Goal: Transaction & Acquisition: Purchase product/service

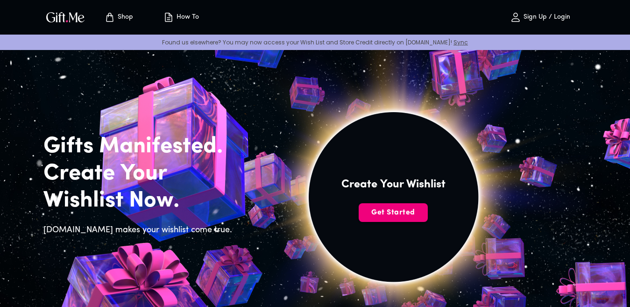
click at [402, 209] on span "Get Started" at bounding box center [393, 212] width 69 height 10
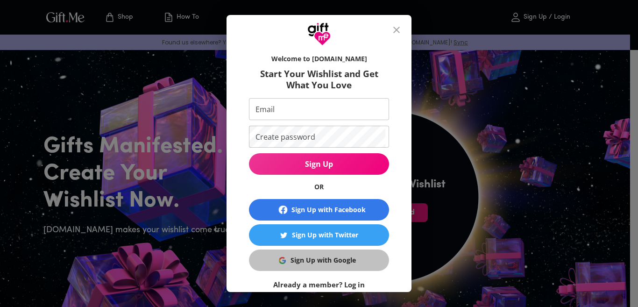
click at [290, 261] on div "Sign Up with Google" at bounding box center [322, 260] width 65 height 10
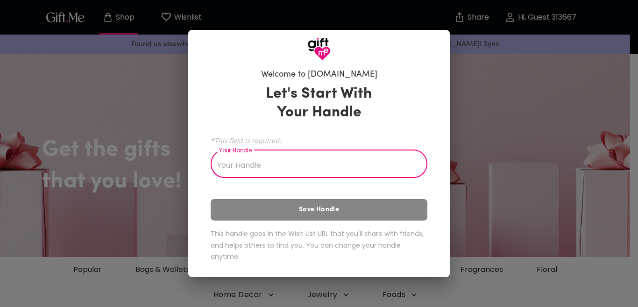
click at [176, 245] on div "Welcome to [DOMAIN_NAME] Let's Start With Your Handle *This field is required. …" at bounding box center [319, 153] width 638 height 307
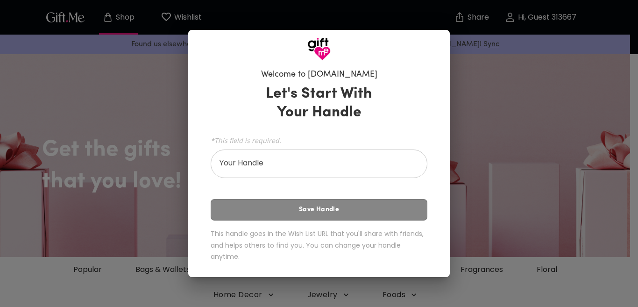
click at [164, 254] on div "Welcome to [DOMAIN_NAME] Let's Start With Your Handle *This field is required. …" at bounding box center [319, 153] width 638 height 307
click at [231, 261] on h6 "This handle goes in the Wish List URL that you'll share with friends, and helps…" at bounding box center [319, 245] width 217 height 35
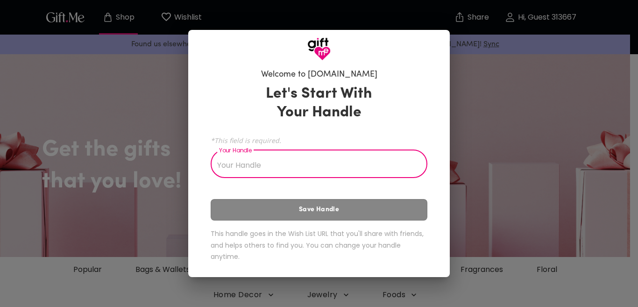
click at [289, 155] on input "Your Handle" at bounding box center [314, 165] width 206 height 26
type input "m"
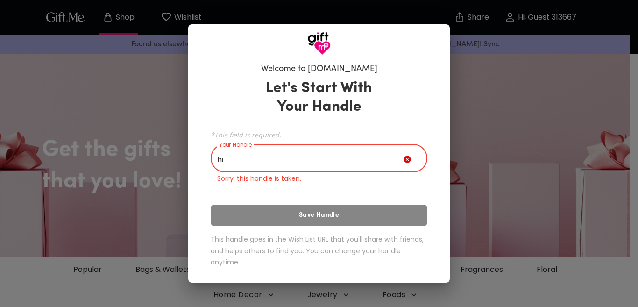
type input "h"
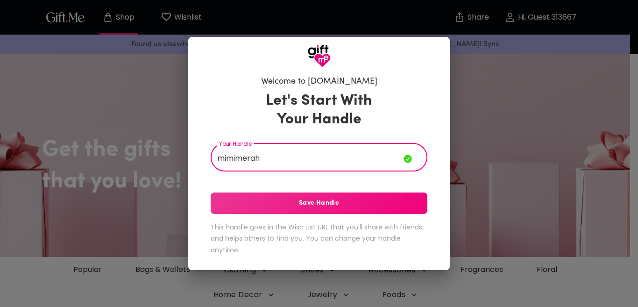
type input "mimimerah"
click at [294, 208] on span "Save Handle" at bounding box center [319, 203] width 217 height 10
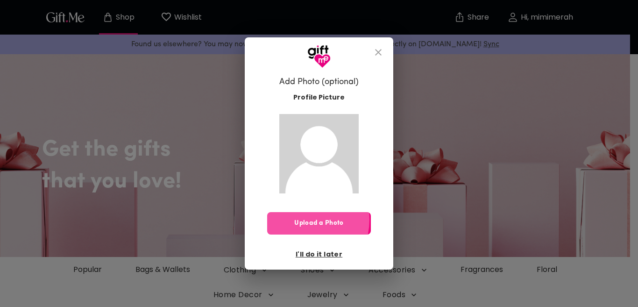
click at [299, 219] on span "Upload a Photo" at bounding box center [319, 223] width 104 height 10
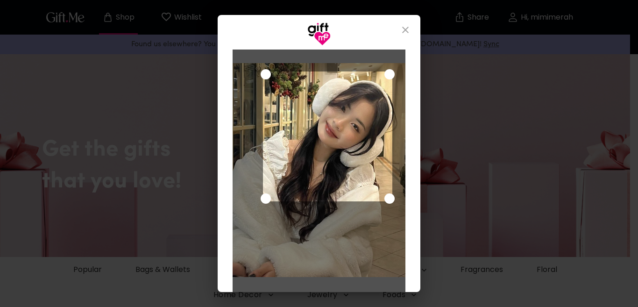
click at [296, 120] on div "Use the arrow keys to move the crop selection area" at bounding box center [328, 136] width 130 height 130
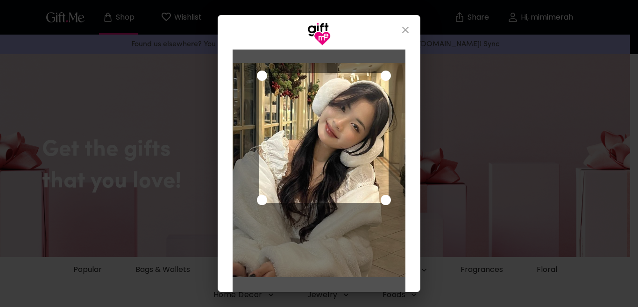
click at [285, 191] on div "Use the arrow keys to move the crop selection area" at bounding box center [324, 138] width 130 height 130
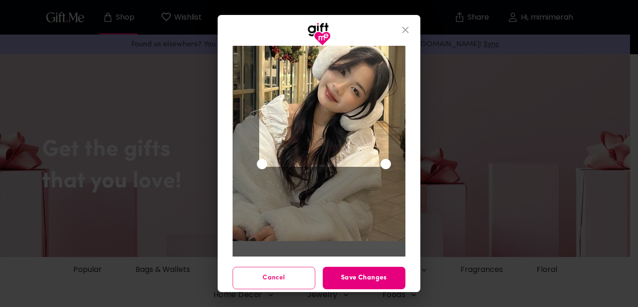
scroll to position [41, 0]
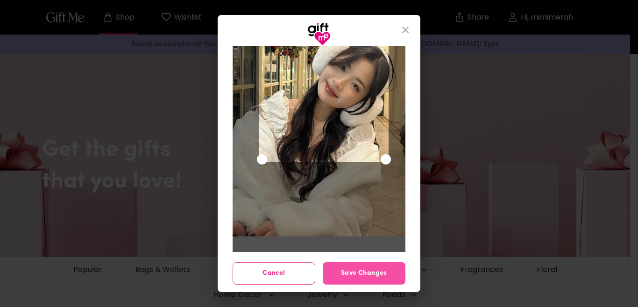
click at [334, 268] on span "Save Changes" at bounding box center [364, 273] width 83 height 10
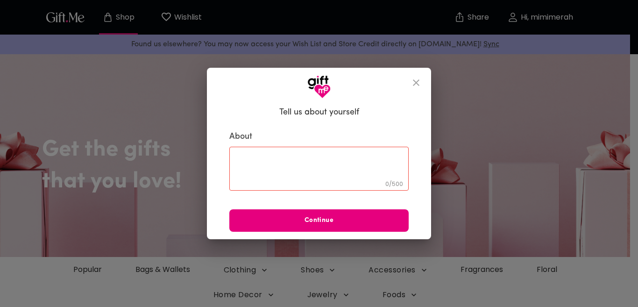
click at [308, 162] on textarea at bounding box center [319, 168] width 166 height 27
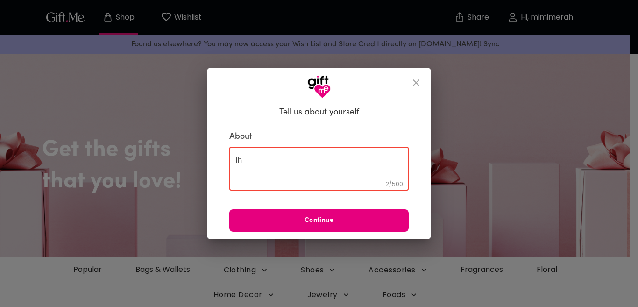
type textarea "i"
type textarea "hi , Ilove you"
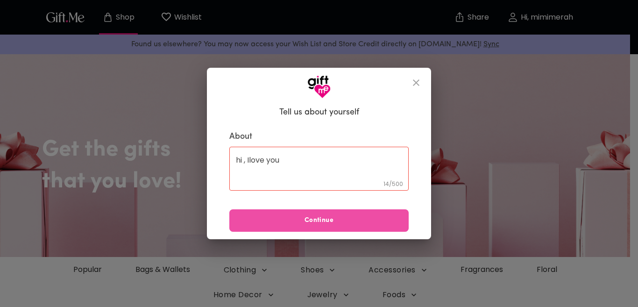
click at [272, 217] on span "Continue" at bounding box center [318, 220] width 179 height 10
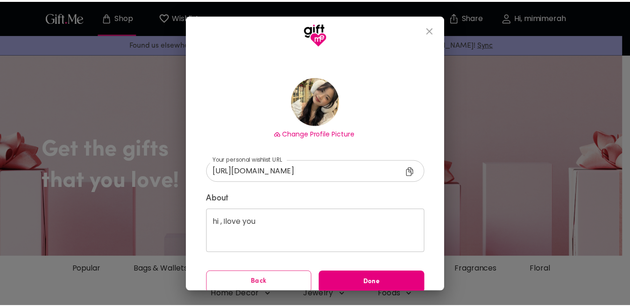
scroll to position [48, 0]
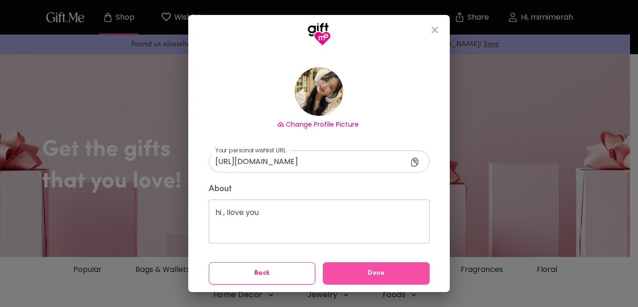
click at [349, 274] on span "Done" at bounding box center [376, 273] width 107 height 10
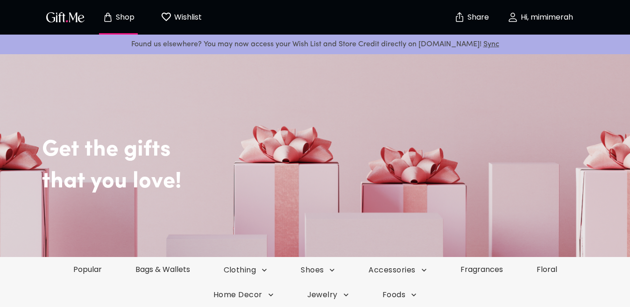
click at [295, 152] on h2 "Get the gifts" at bounding box center [336, 135] width 588 height 55
click at [464, 24] on button "Share" at bounding box center [471, 17] width 33 height 33
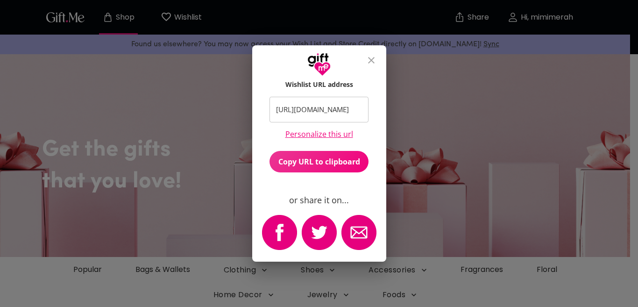
click at [369, 60] on icon "close" at bounding box center [371, 60] width 11 height 11
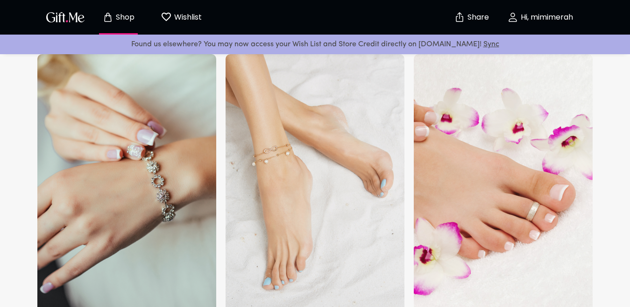
scroll to position [1961, 0]
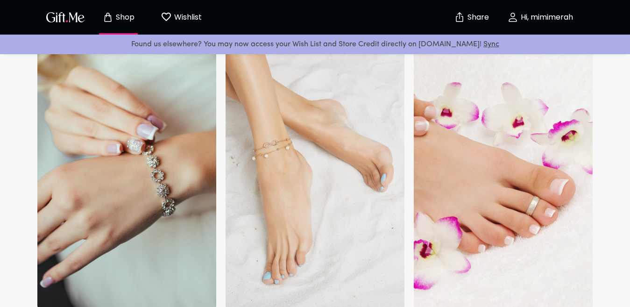
click at [174, 184] on img at bounding box center [126, 179] width 179 height 261
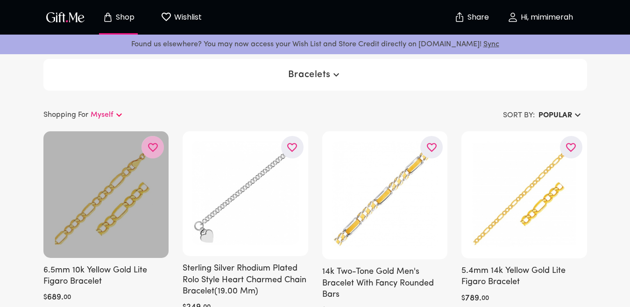
click at [153, 153] on button "button" at bounding box center [152, 147] width 22 height 22
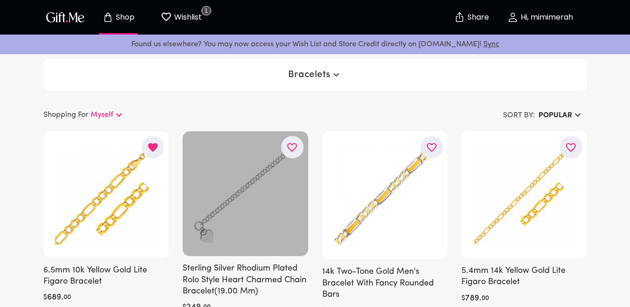
click at [0, 0] on icon "button" at bounding box center [0, 0] width 0 height 0
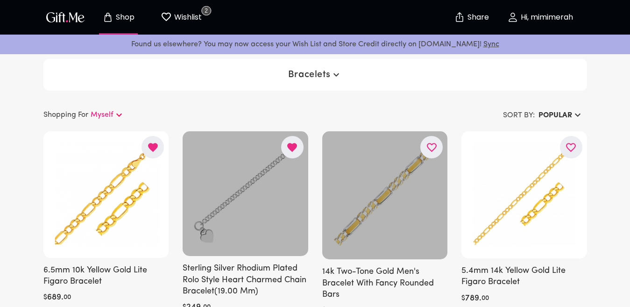
click at [439, 152] on button "button" at bounding box center [431, 147] width 22 height 22
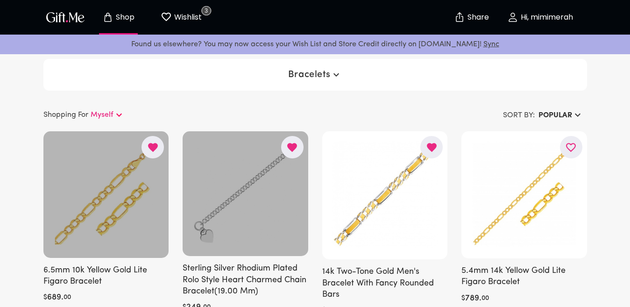
click at [100, 188] on div at bounding box center [106, 194] width 126 height 126
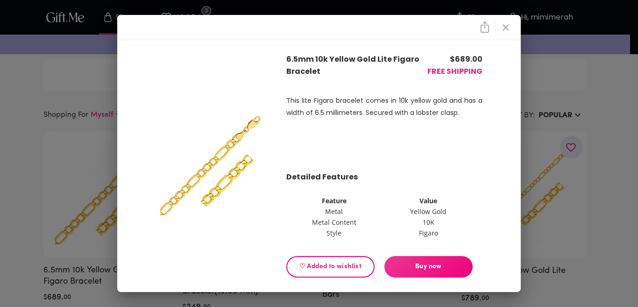
click at [452, 268] on span "Buy now" at bounding box center [428, 266] width 88 height 10
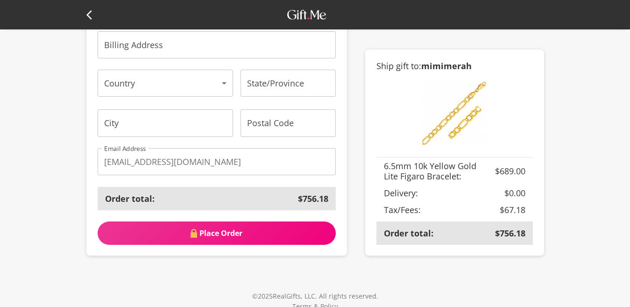
scroll to position [420, 0]
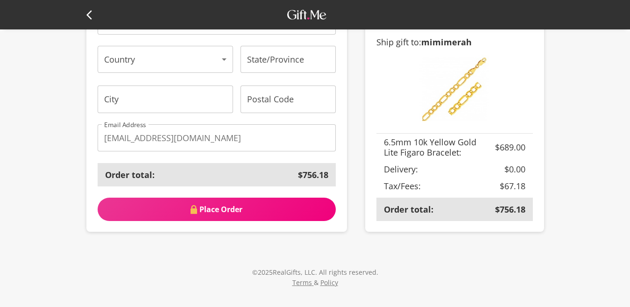
click at [212, 214] on span "Place Order" at bounding box center [217, 209] width 239 height 10
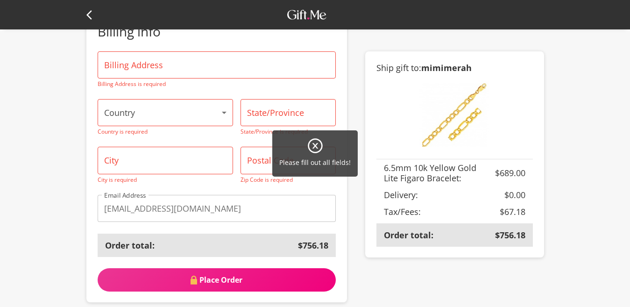
scroll to position [464, 0]
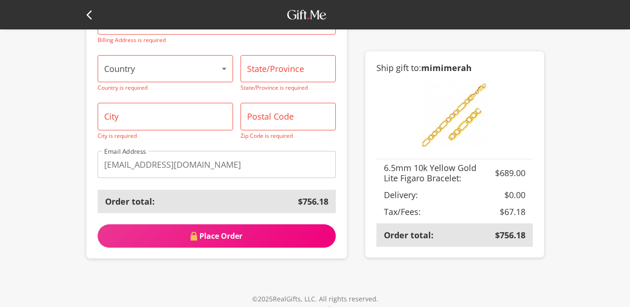
click at [469, 234] on th "Order total:" at bounding box center [431, 234] width 111 height 23
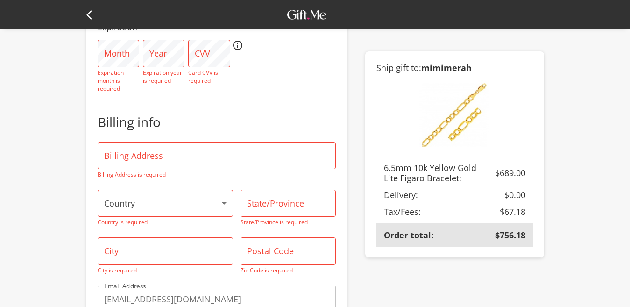
scroll to position [324, 0]
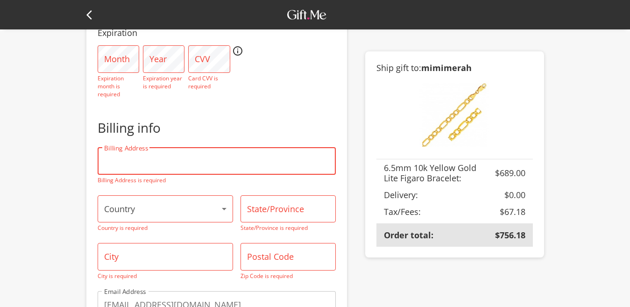
click at [177, 170] on input "Billing Address" at bounding box center [217, 161] width 239 height 27
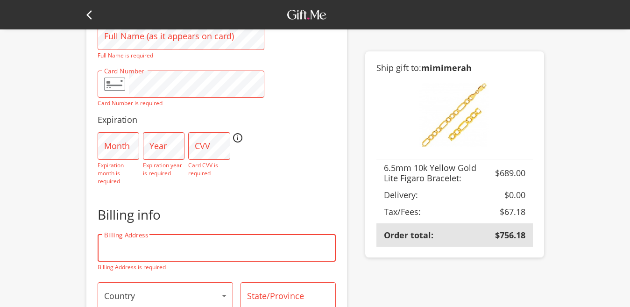
scroll to position [184, 0]
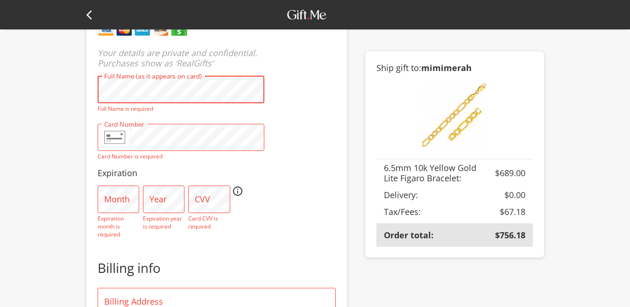
click at [96, 16] on icon at bounding box center [91, 14] width 11 height 11
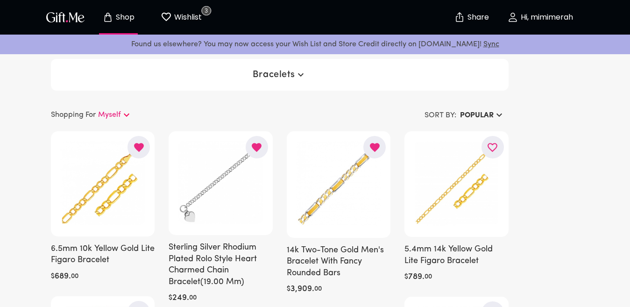
click at [519, 16] on p "Hi, mimimerah" at bounding box center [545, 18] width 55 height 8
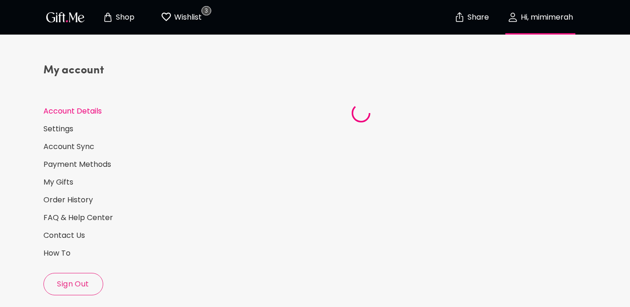
select select "US"
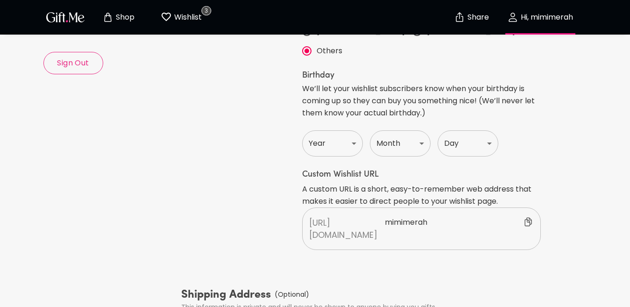
scroll to position [233, 0]
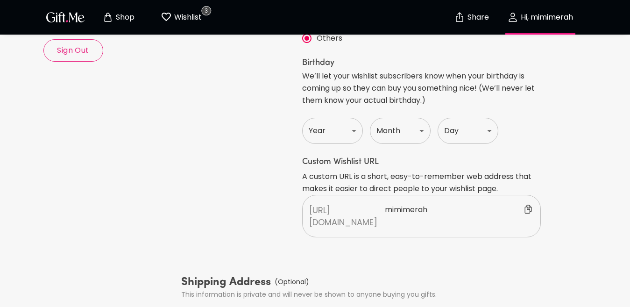
click at [347, 118] on select "Year 1920 1921 1922 1923 1924 1925 1926 1927 1928 1929 1930 1931 1932 1933 1934…" at bounding box center [332, 131] width 61 height 26
click at [387, 119] on select "Month Jan Feb Mar Apr May June July Aug Sept Oct Nov Dec" at bounding box center [400, 131] width 61 height 26
click at [155, 150] on div "My account Account Details Settings Account Sync Payment Methods My Gifts Order…" at bounding box center [109, 185] width 138 height 743
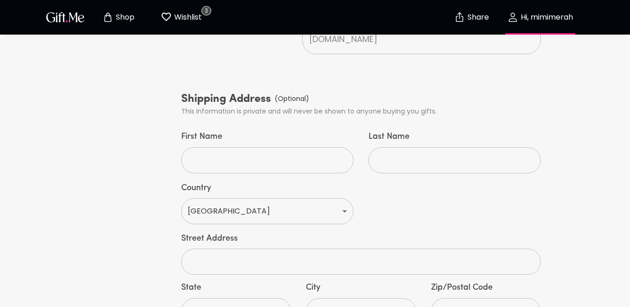
scroll to position [512, 0]
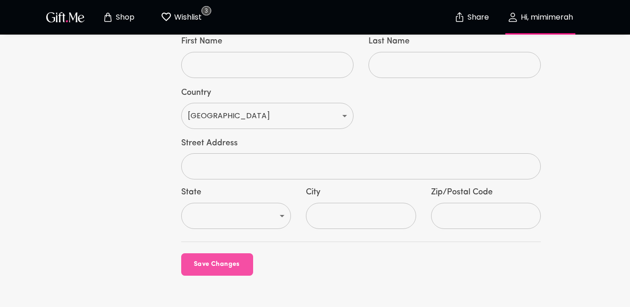
click at [200, 253] on button "Save Changes" at bounding box center [217, 264] width 72 height 22
